Goal: Information Seeking & Learning: Learn about a topic

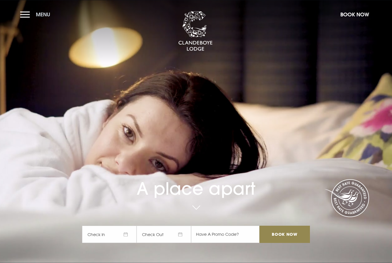
click at [20, 16] on button "Menu" at bounding box center [36, 14] width 33 height 12
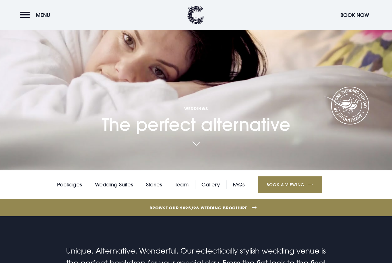
scroll to position [57, 0]
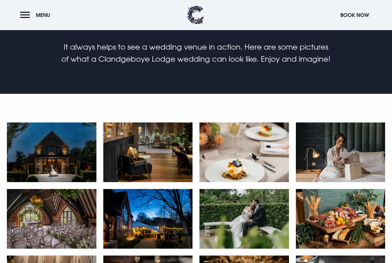
scroll to position [212, 0]
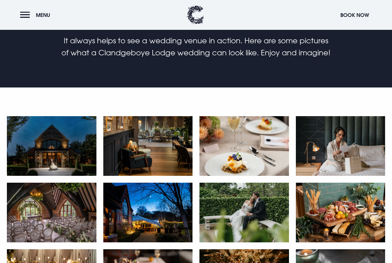
click at [66, 191] on img at bounding box center [52, 213] width 90 height 60
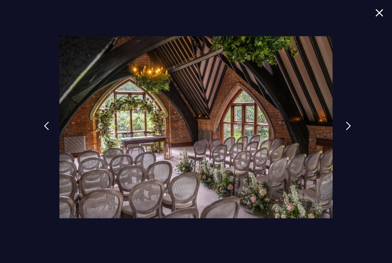
click at [346, 137] on link at bounding box center [349, 130] width 14 height 26
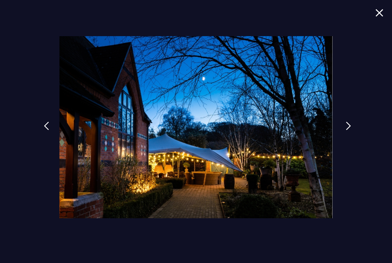
click at [345, 140] on link at bounding box center [349, 130] width 14 height 26
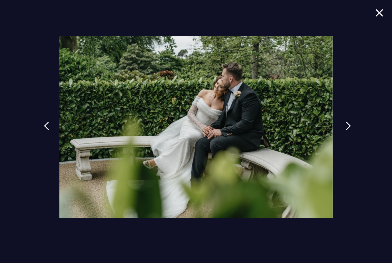
click at [345, 140] on link at bounding box center [349, 130] width 14 height 26
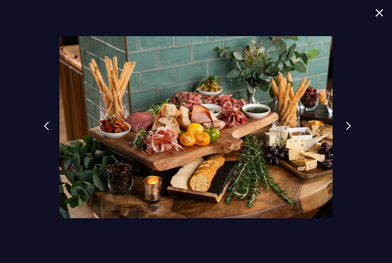
click at [345, 140] on link at bounding box center [349, 130] width 14 height 26
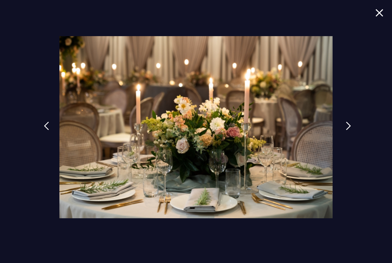
click at [346, 130] on img at bounding box center [348, 126] width 5 height 9
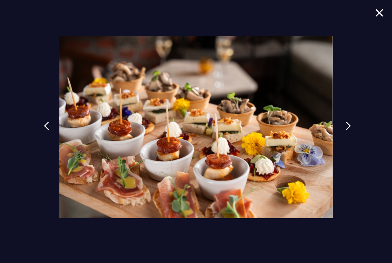
click at [345, 140] on link at bounding box center [349, 130] width 14 height 26
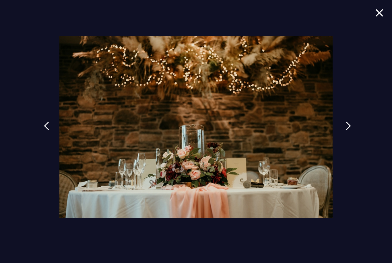
click at [346, 130] on img at bounding box center [348, 126] width 5 height 9
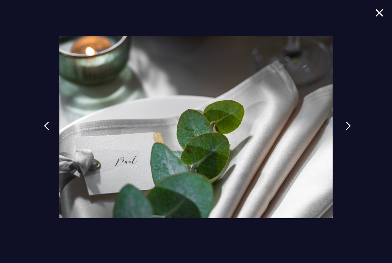
click at [345, 140] on link at bounding box center [349, 130] width 14 height 26
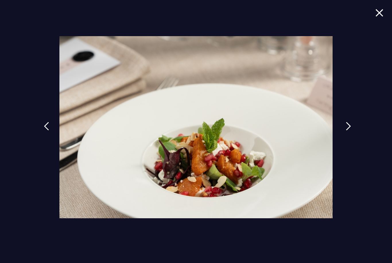
click at [345, 140] on link at bounding box center [349, 131] width 14 height 26
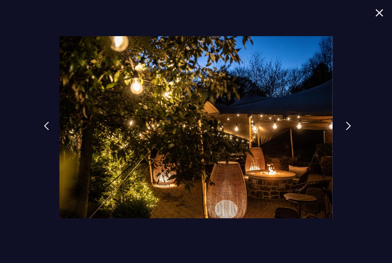
click at [345, 140] on link at bounding box center [349, 130] width 14 height 26
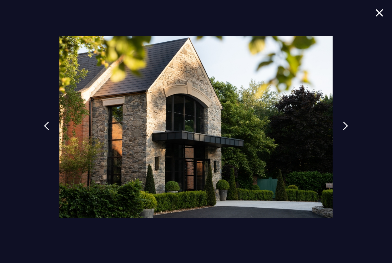
click at [341, 146] on div at bounding box center [196, 131] width 392 height 263
click at [345, 141] on link at bounding box center [349, 130] width 14 height 26
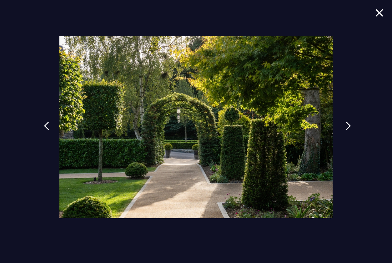
click at [348, 130] on img at bounding box center [348, 126] width 5 height 9
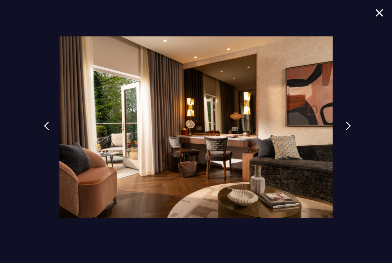
click at [348, 143] on link at bounding box center [349, 130] width 14 height 26
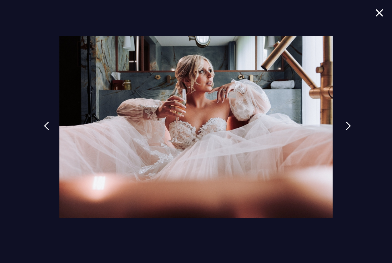
click at [348, 143] on link at bounding box center [349, 130] width 14 height 26
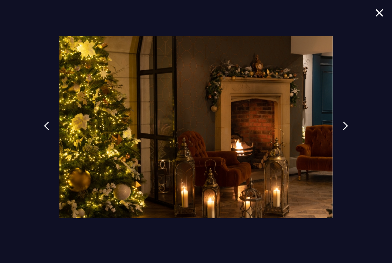
click at [338, 134] on div at bounding box center [196, 131] width 392 height 263
click at [350, 130] on img at bounding box center [348, 126] width 5 height 9
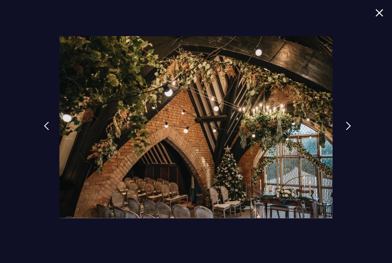
click at [345, 140] on link at bounding box center [349, 130] width 14 height 26
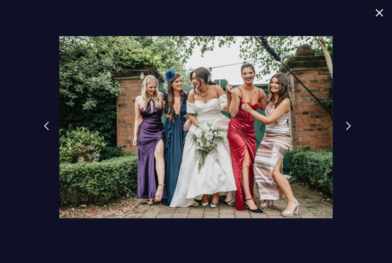
click at [345, 140] on link at bounding box center [349, 130] width 14 height 26
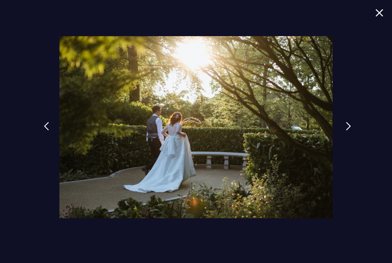
click at [345, 140] on link at bounding box center [349, 131] width 14 height 26
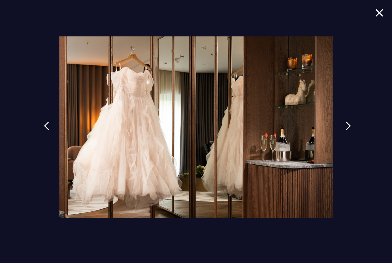
click at [345, 140] on link at bounding box center [349, 130] width 14 height 26
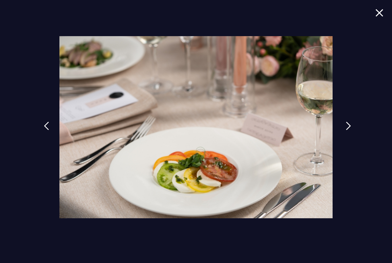
click at [345, 140] on link at bounding box center [349, 130] width 14 height 26
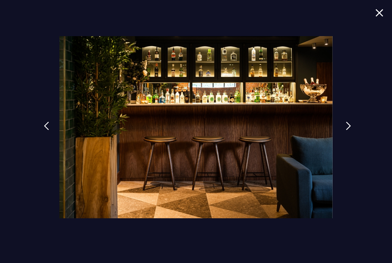
click at [345, 140] on link at bounding box center [349, 130] width 14 height 26
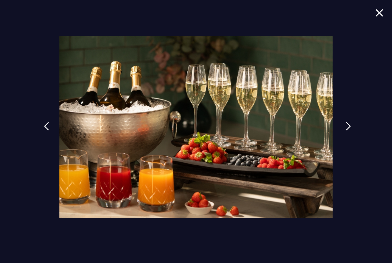
click at [345, 140] on link at bounding box center [349, 131] width 14 height 26
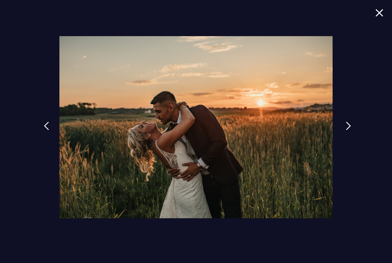
click at [345, 140] on link at bounding box center [349, 130] width 14 height 26
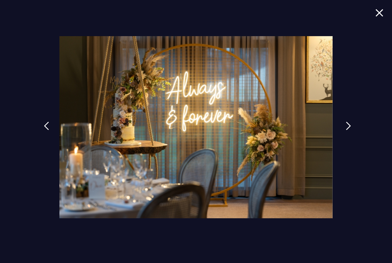
click at [345, 140] on link at bounding box center [349, 130] width 14 height 26
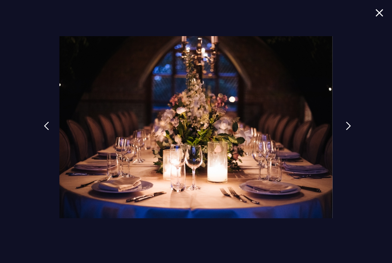
click at [351, 136] on link at bounding box center [349, 130] width 14 height 26
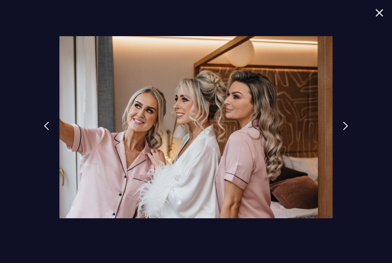
click at [381, 35] on div at bounding box center [196, 131] width 392 height 263
click at [342, 134] on link at bounding box center [349, 130] width 14 height 26
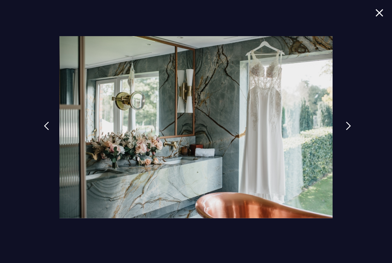
click at [341, 134] on div at bounding box center [196, 131] width 392 height 263
click at [351, 130] on img at bounding box center [348, 126] width 5 height 9
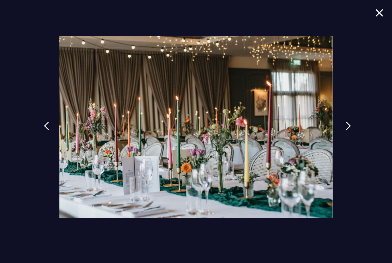
click at [347, 130] on img at bounding box center [348, 126] width 5 height 9
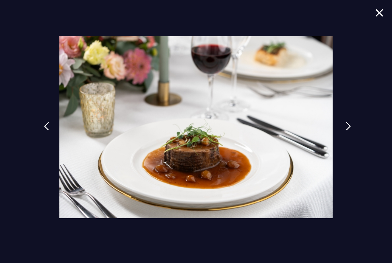
click at [347, 131] on img at bounding box center [348, 126] width 5 height 9
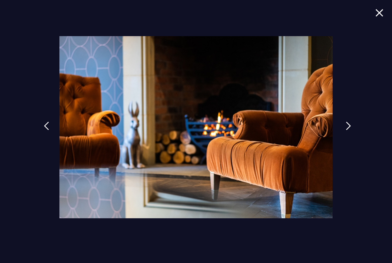
click at [347, 130] on img at bounding box center [348, 126] width 5 height 9
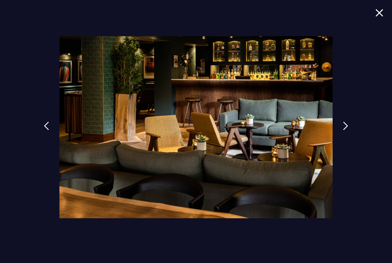
click at [382, 16] on img at bounding box center [380, 13] width 8 height 8
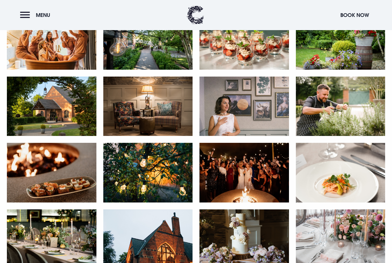
scroll to position [1037, 0]
